Goal: Transaction & Acquisition: Register for event/course

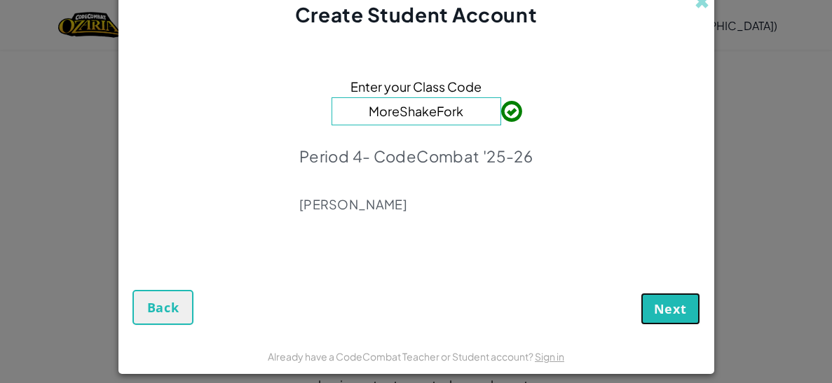
click at [669, 308] on span "Next" at bounding box center [670, 309] width 33 height 17
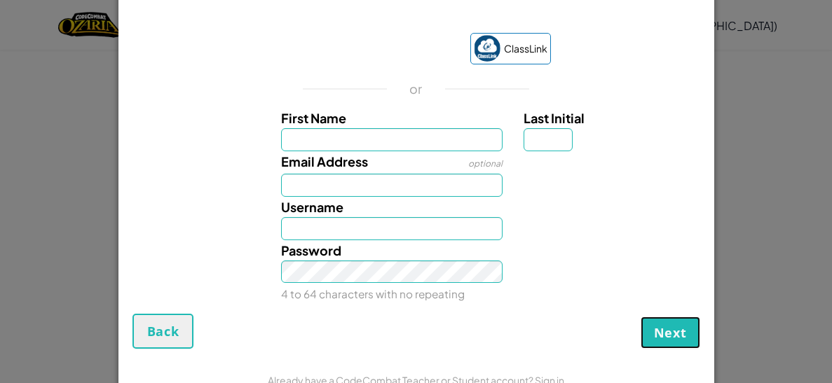
click at [680, 328] on span "Next" at bounding box center [670, 332] width 33 height 17
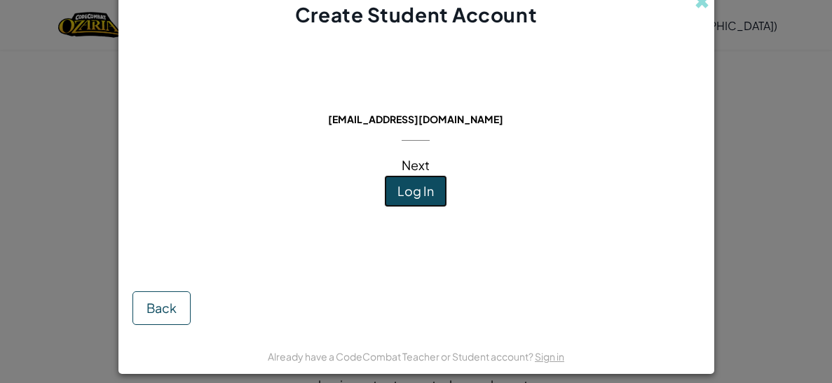
click at [425, 194] on span "Log In" at bounding box center [415, 191] width 36 height 16
